Goal: Find specific page/section: Find specific page/section

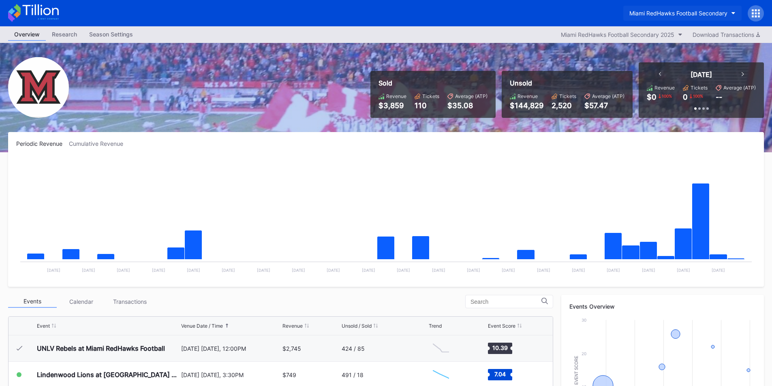
click at [635, 18] on button "Miami RedHawks Football Secondary" at bounding box center [682, 13] width 118 height 15
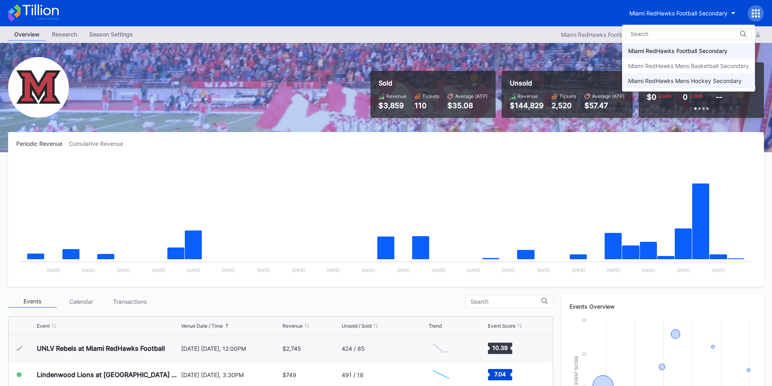
click at [651, 78] on div "Miami RedHawks Mens Hockey Secondary" at bounding box center [684, 80] width 113 height 7
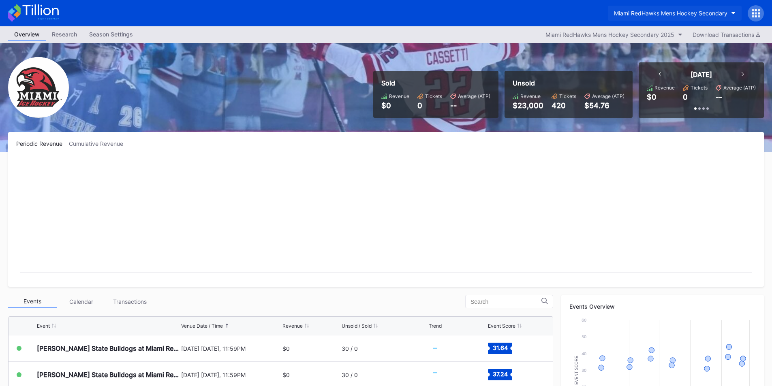
click at [650, 13] on div "Miami RedHawks Mens Hockey Secondary" at bounding box center [670, 13] width 113 height 7
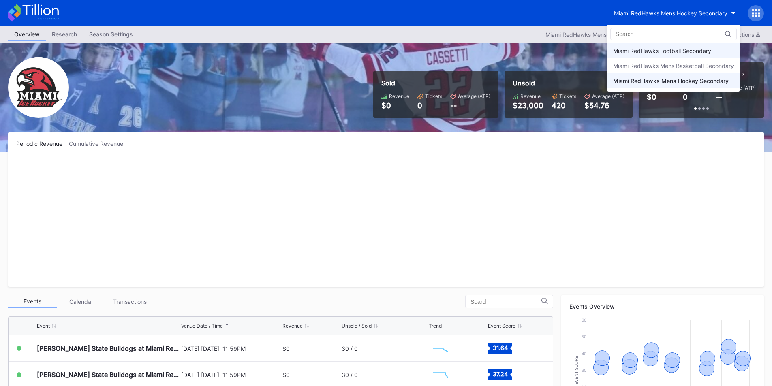
click at [659, 52] on div "Miami RedHawks Football Secondary" at bounding box center [662, 50] width 98 height 7
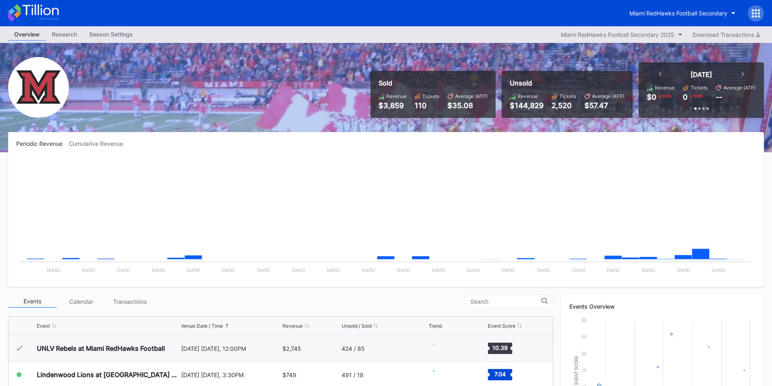
click at [520, 22] on div "Miami RedHawks Football Secondary" at bounding box center [386, 13] width 772 height 26
